Goal: Information Seeking & Learning: Learn about a topic

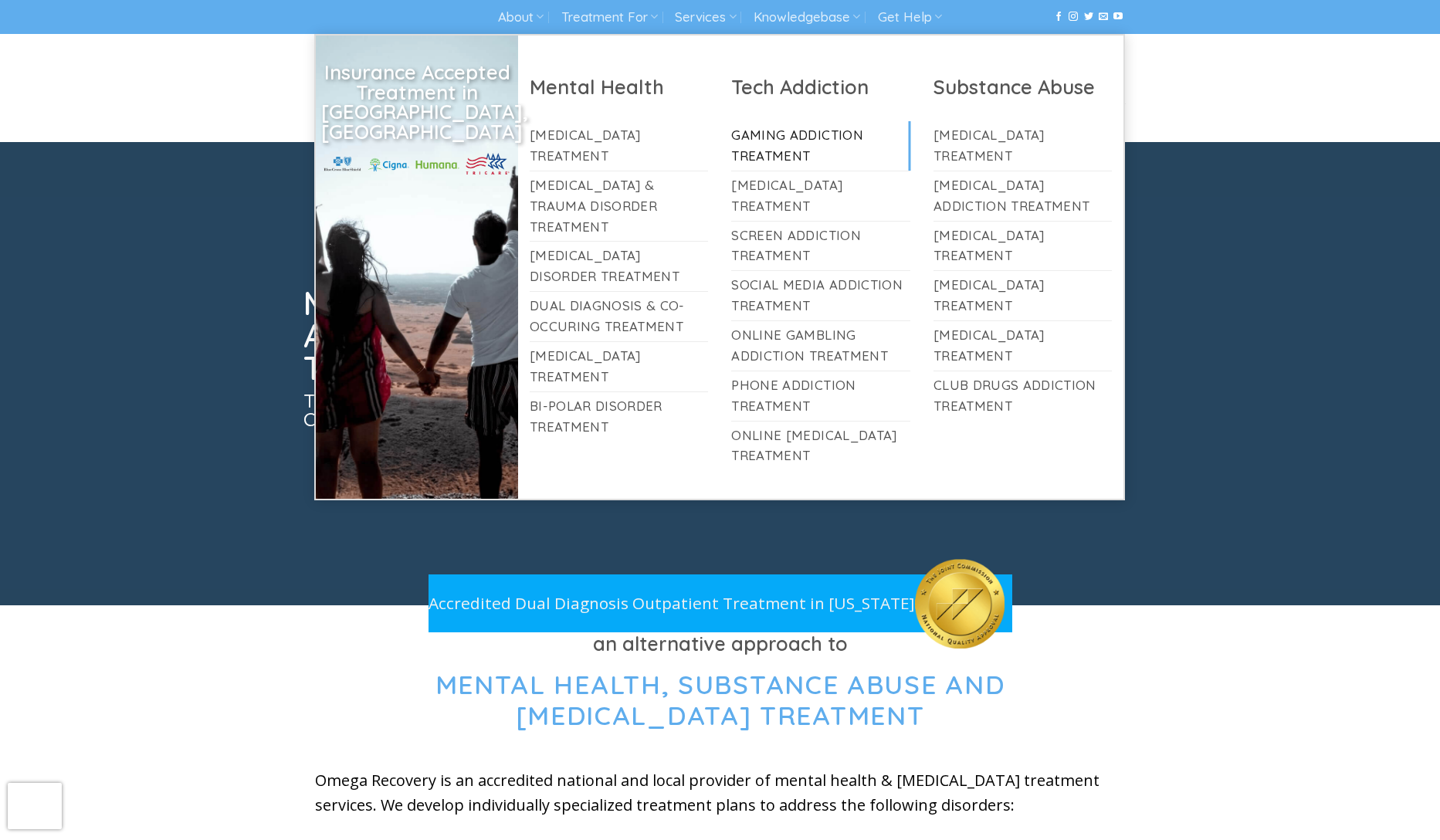
click at [814, 129] on link "Gaming Addiction Treatment" at bounding box center [821, 146] width 179 height 49
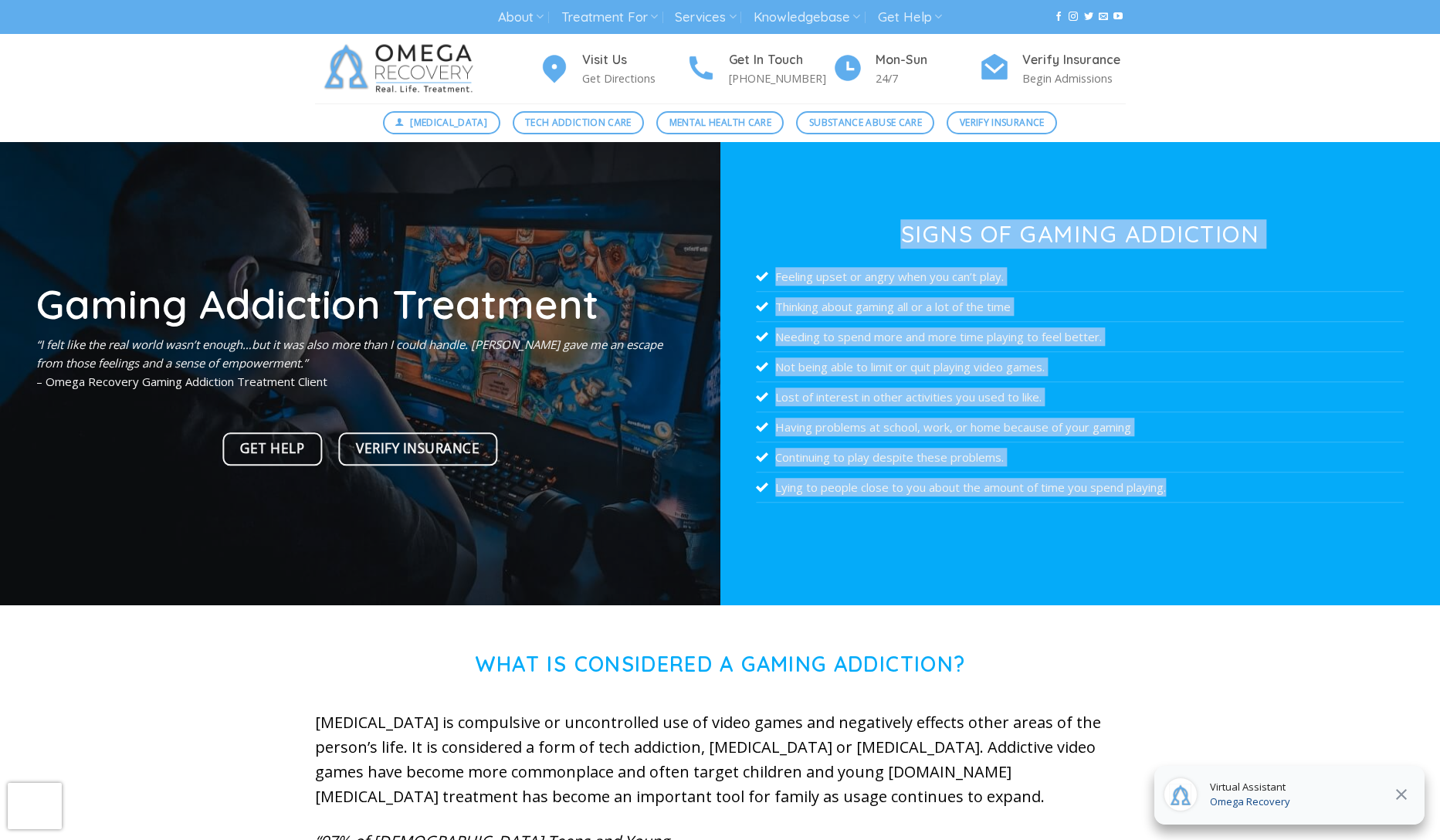
drag, startPoint x: 889, startPoint y: 213, endPoint x: 1226, endPoint y: 500, distance: 442.6
click at [1226, 500] on div "Signs of Gaming Addiction Feeling upset or angry when you can’t play. Thinking …" at bounding box center [1081, 373] width 721 height 463
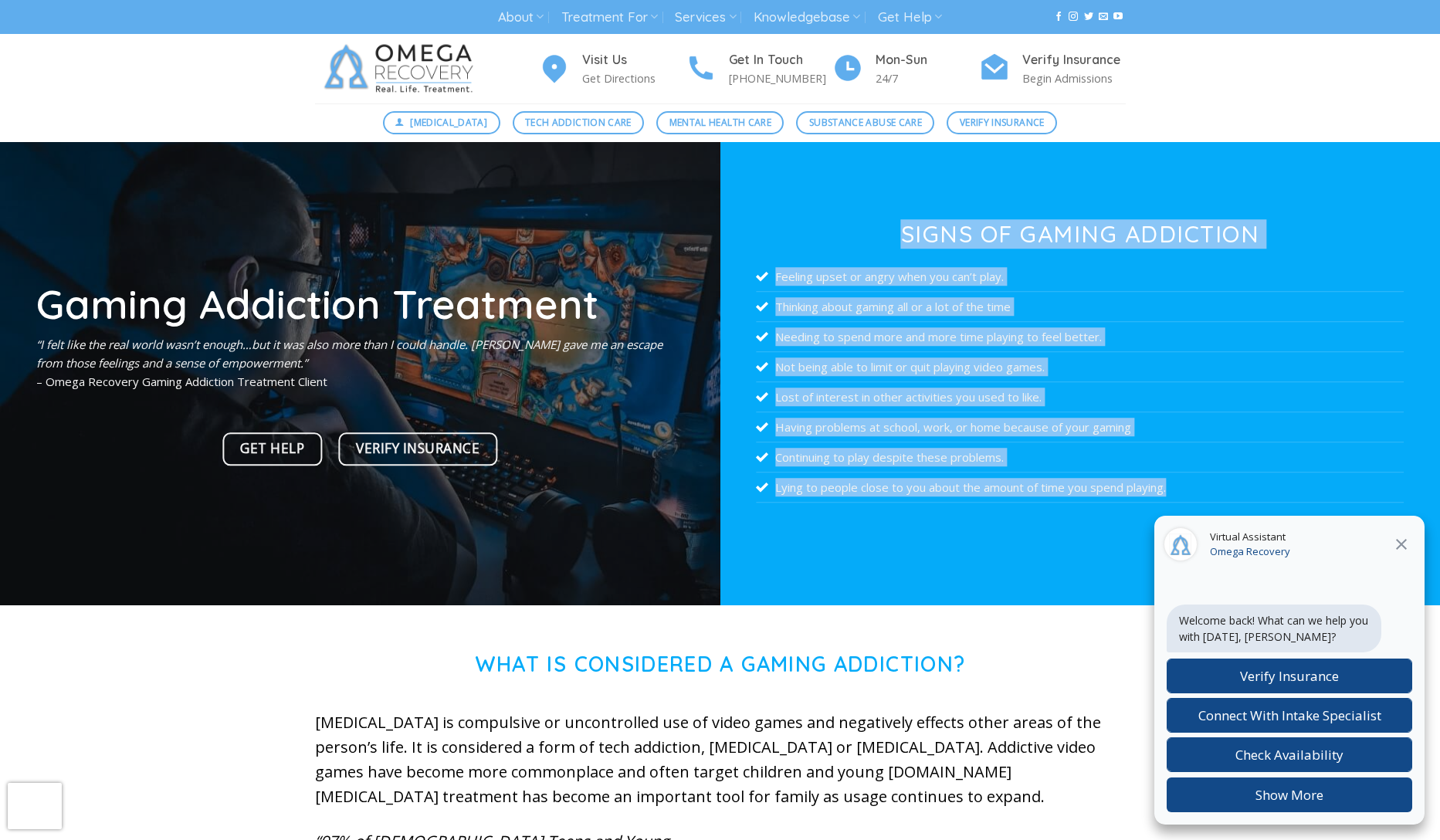
click at [1410, 540] on icon at bounding box center [1401, 544] width 19 height 19
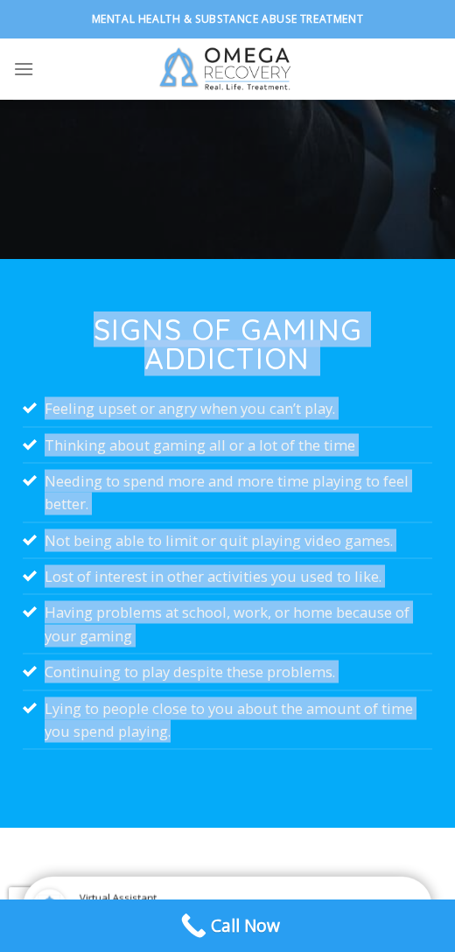
scroll to position [591, 0]
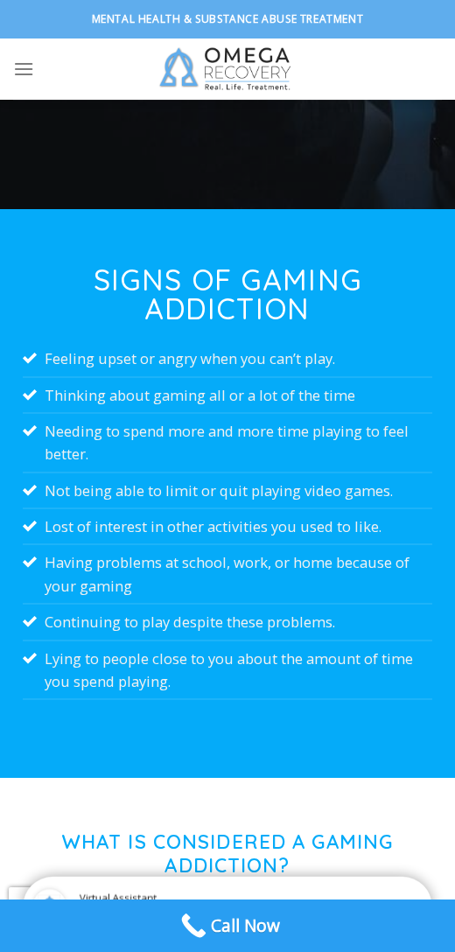
click at [68, 298] on h3 "Signs of Gaming Addiction" at bounding box center [228, 293] width 410 height 58
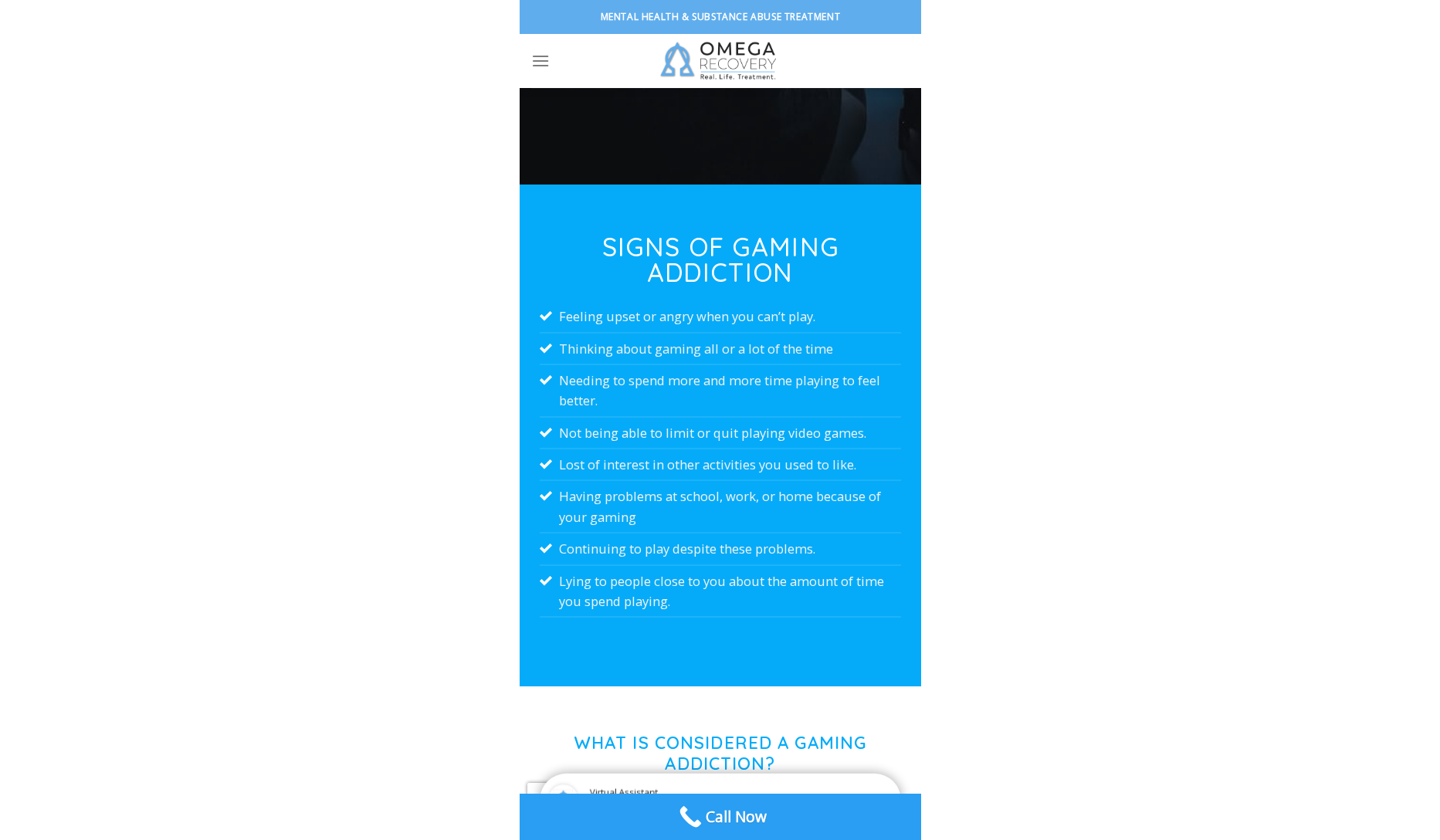
scroll to position [0, 0]
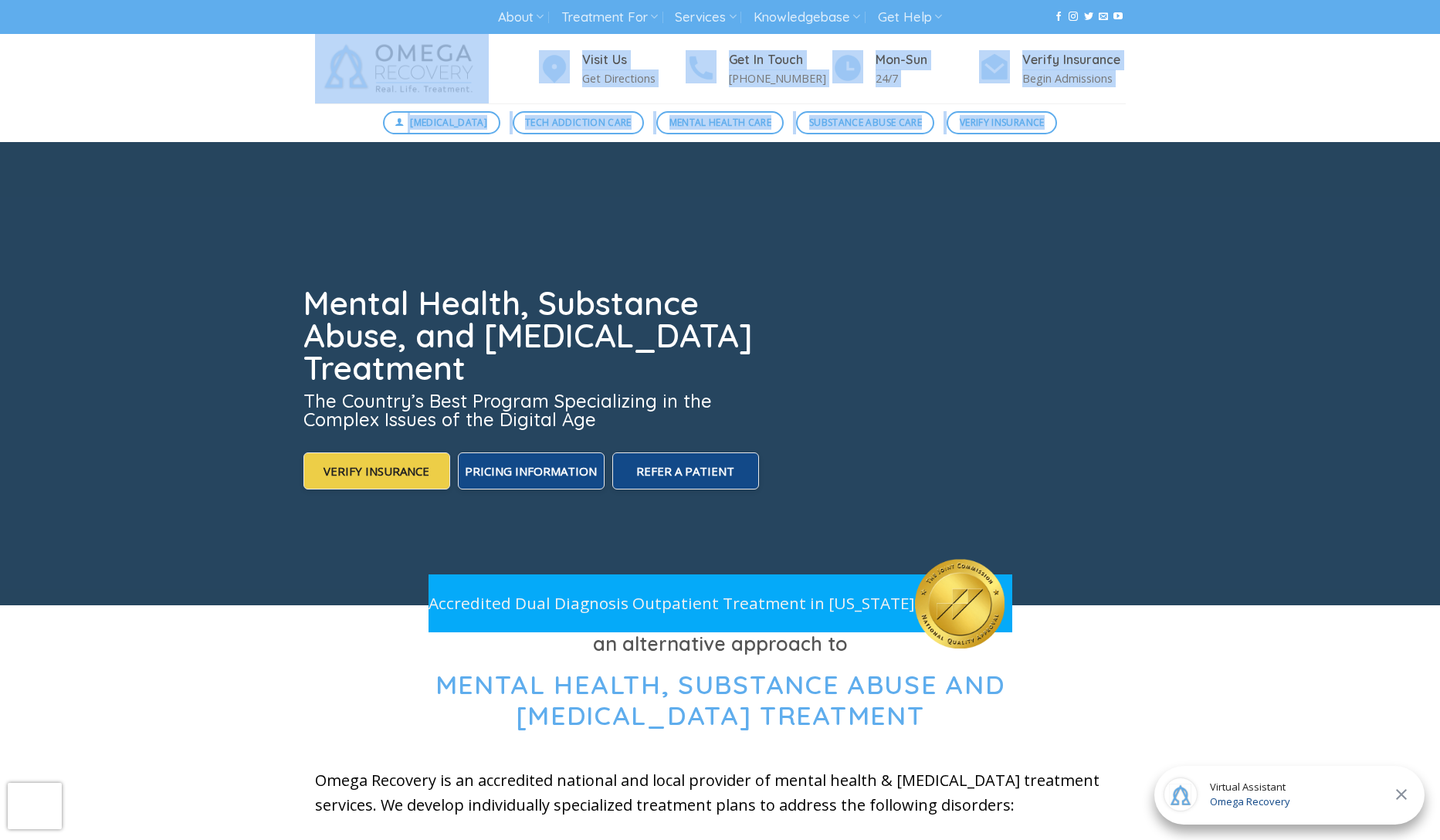
drag, startPoint x: 274, startPoint y: 71, endPoint x: 1120, endPoint y: 137, distance: 848.6
click at [1120, 139] on div "About About Omega Recovery Meet [PERSON_NAME] Meet Our Staff In The News [PERSO…" at bounding box center [720, 71] width 1440 height 142
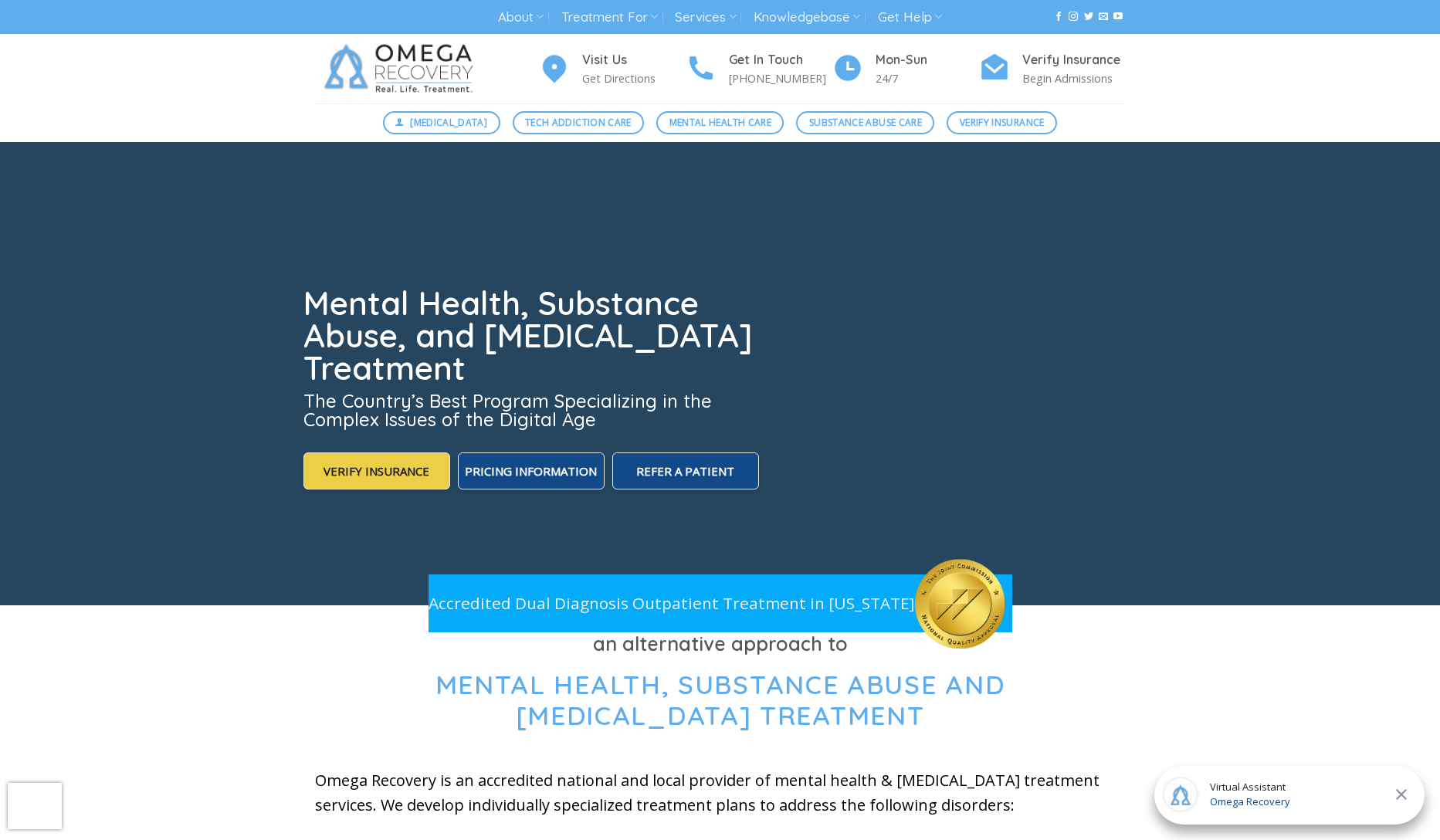
click at [1262, 33] on div "About About Omega Recovery Meet [PERSON_NAME] Meet Our Staff In The News [PERSO…" at bounding box center [720, 17] width 1440 height 34
